Goal: Obtain resource: Download file/media

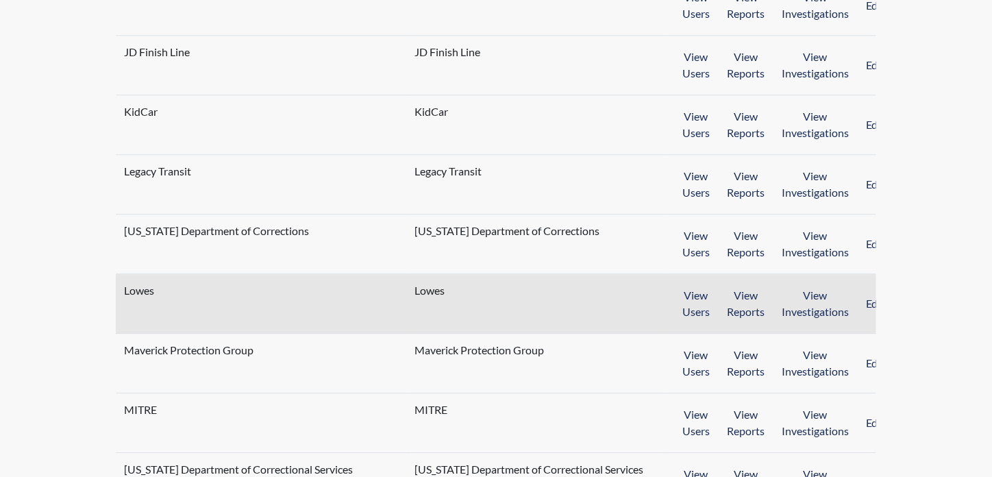
scroll to position [1245, 0]
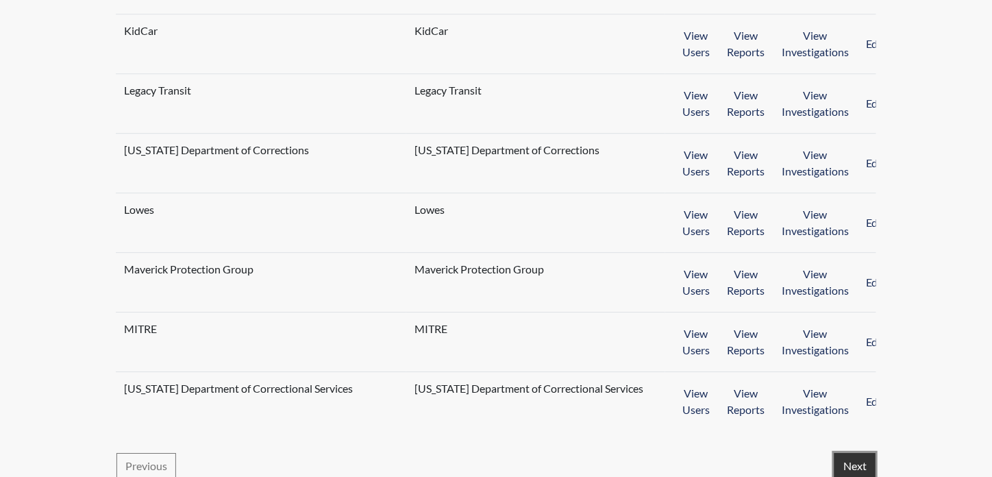
click at [845, 453] on button "Next" at bounding box center [854, 466] width 41 height 26
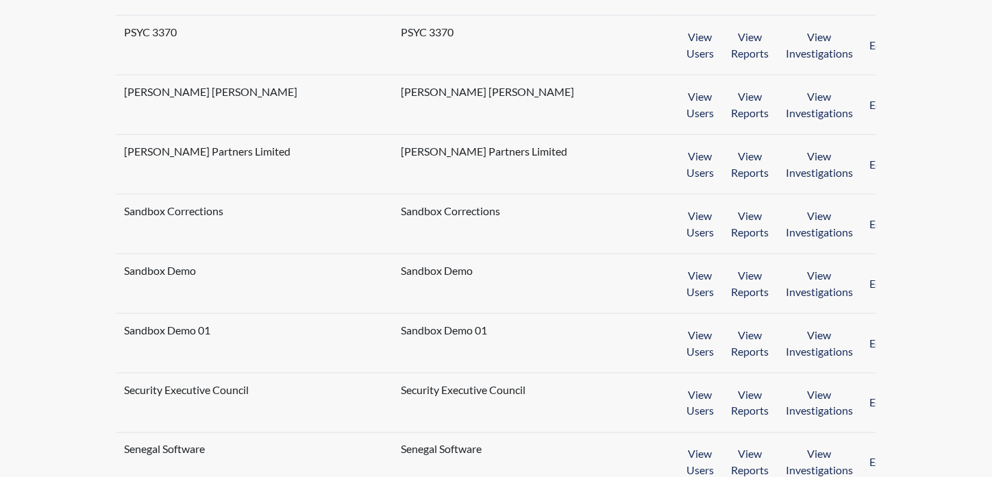
scroll to position [479, 0]
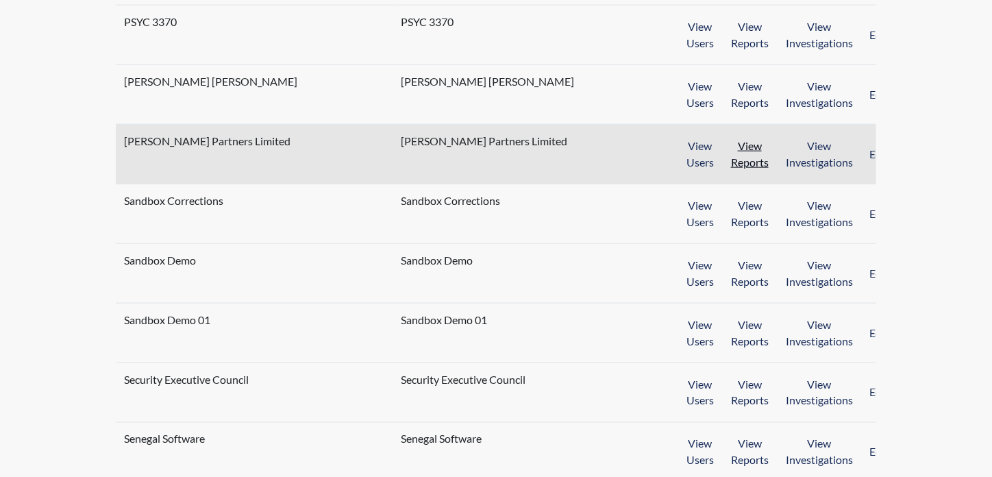
click at [730, 155] on button "View Reports" at bounding box center [749, 154] width 55 height 42
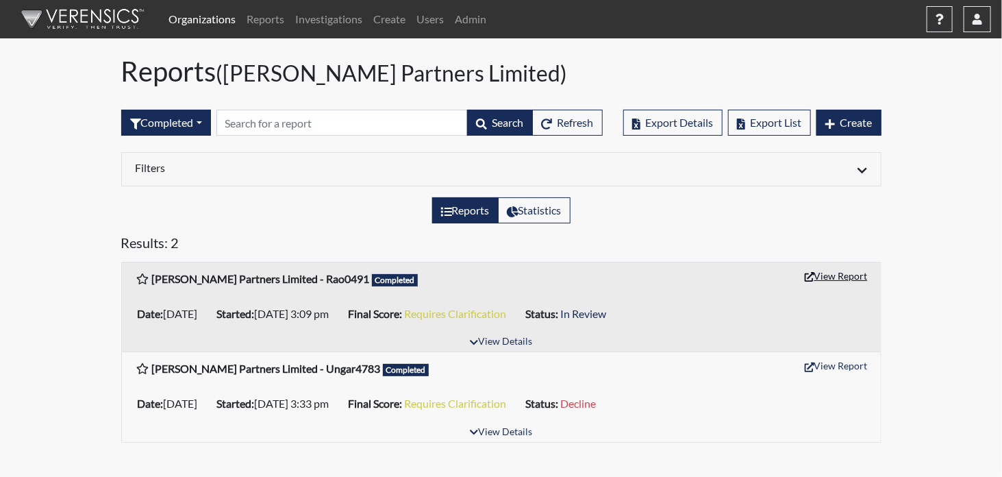
click at [836, 270] on button "View Report" at bounding box center [836, 275] width 75 height 21
click at [517, 344] on button "View Details" at bounding box center [501, 342] width 75 height 18
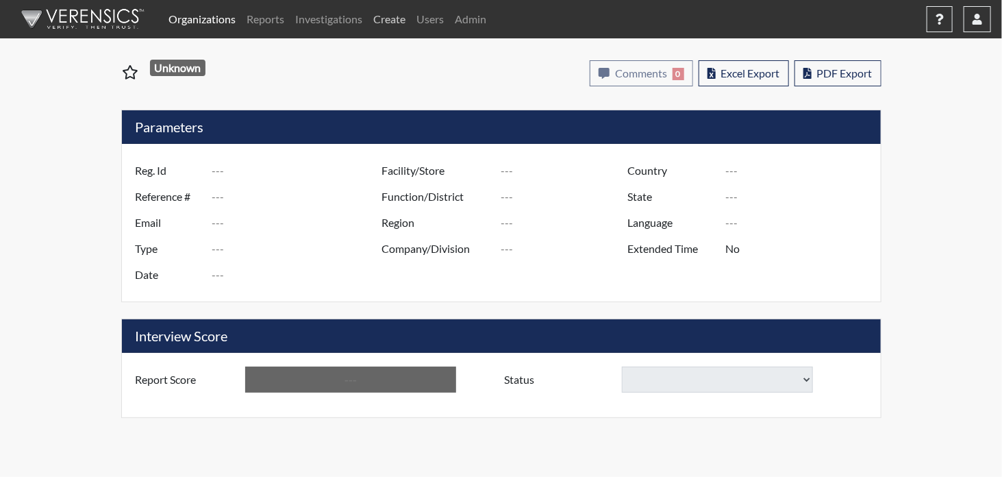
type input "Rao0491"
type input "50939"
type input "[EMAIL_ADDRESS][DOMAIN_NAME]"
type input "Pre-Employment"
type input "[DATE]"
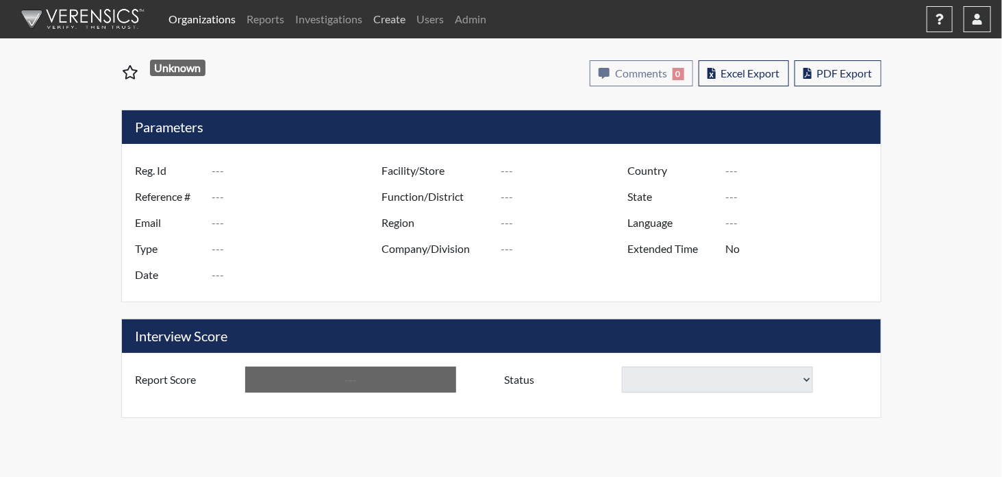
type input "Administrative Support"
type input "[GEOGRAPHIC_DATA]"
type input "[US_STATE]"
type input "English"
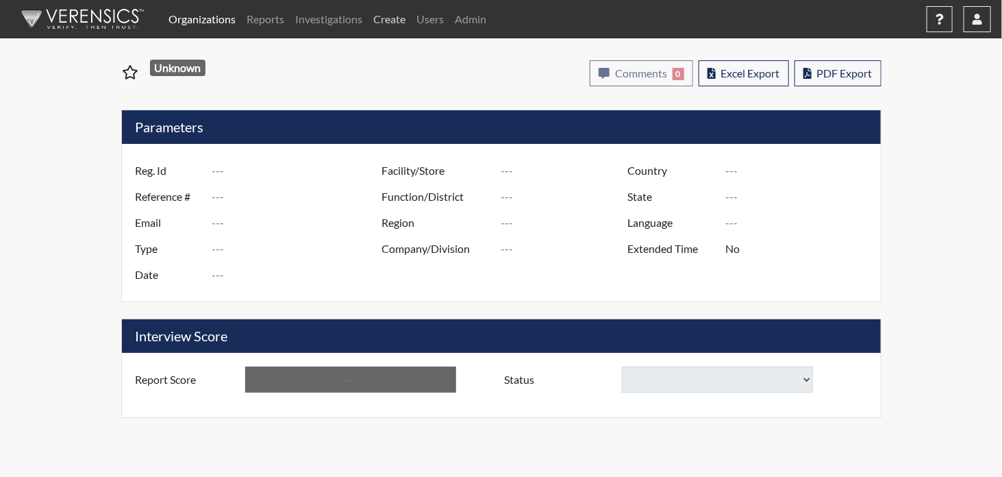
type input "Requires Clarification"
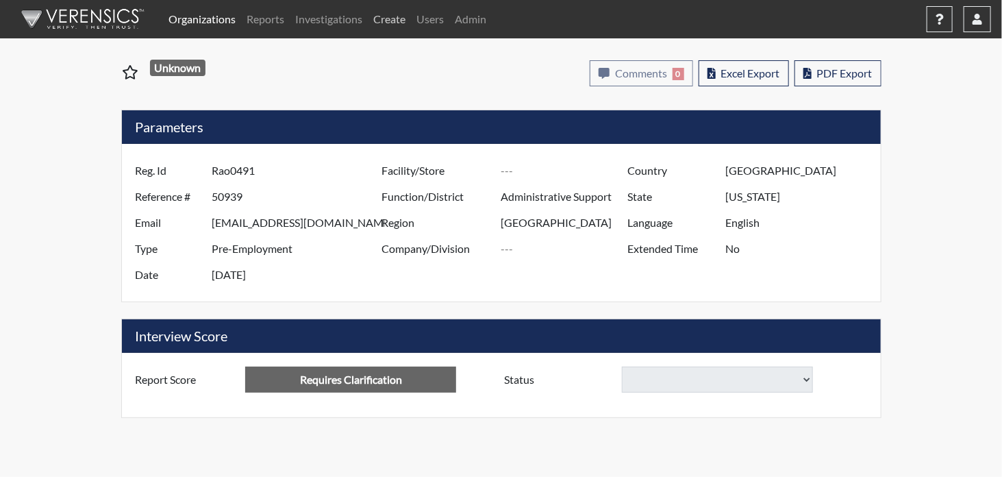
select select
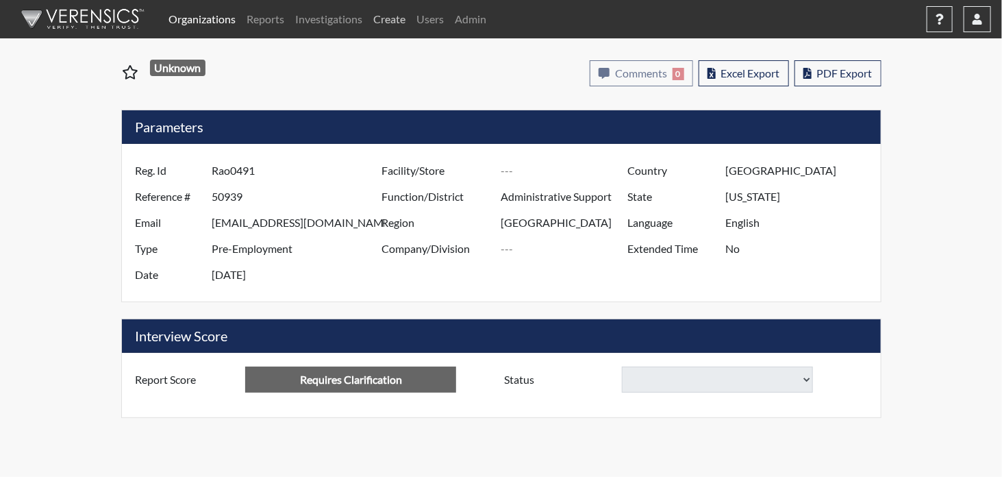
select select
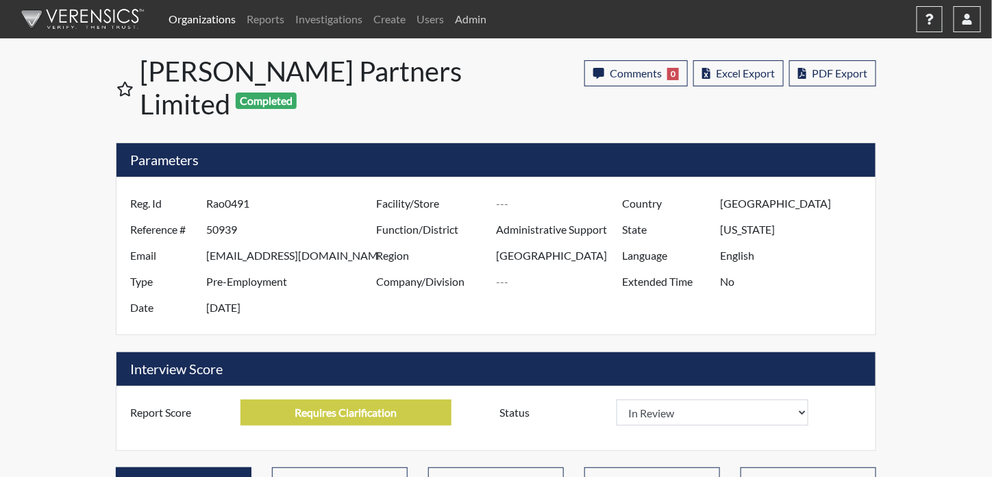
scroll to position [227, 570]
click at [840, 74] on span "PDF Export" at bounding box center [839, 72] width 55 height 13
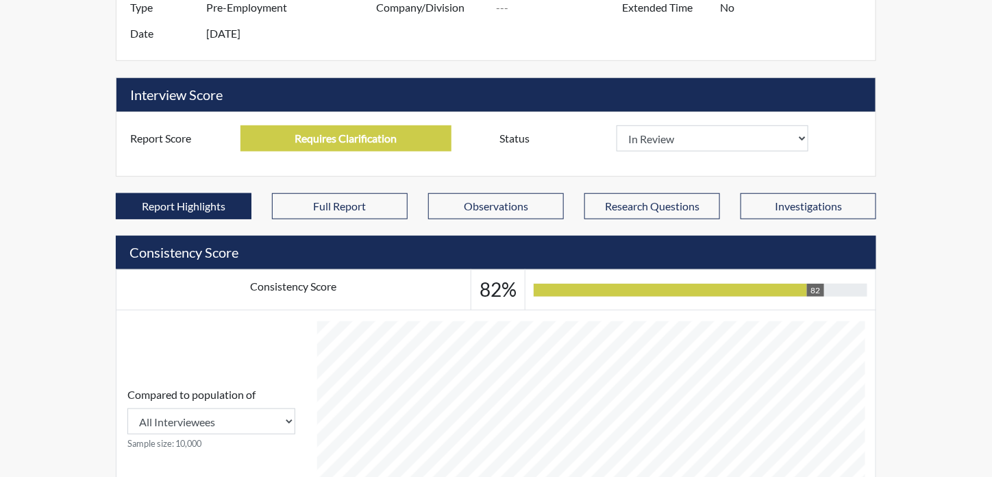
scroll to position [0, 0]
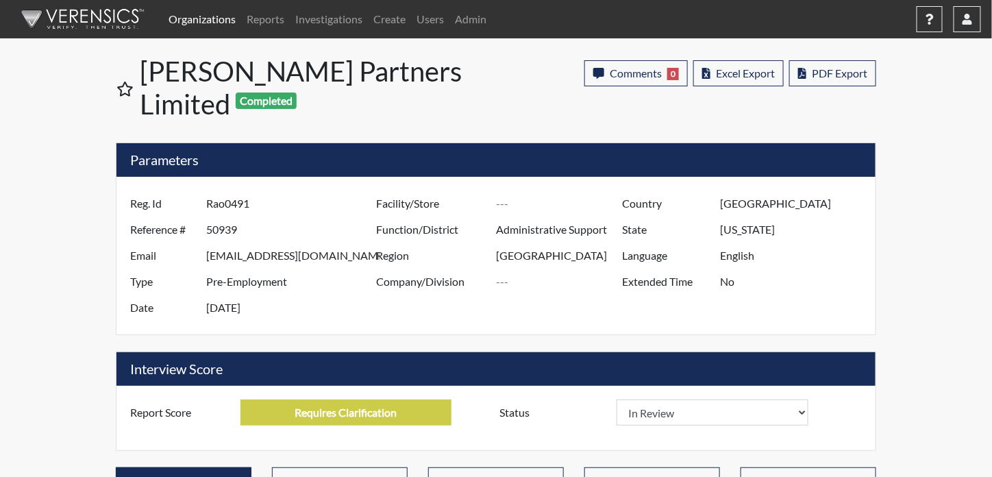
drag, startPoint x: 254, startPoint y: 172, endPoint x: 193, endPoint y: 164, distance: 61.4
click at [193, 190] on div "Reg. Id Rao0491" at bounding box center [250, 203] width 260 height 26
